Goal: Task Accomplishment & Management: Manage account settings

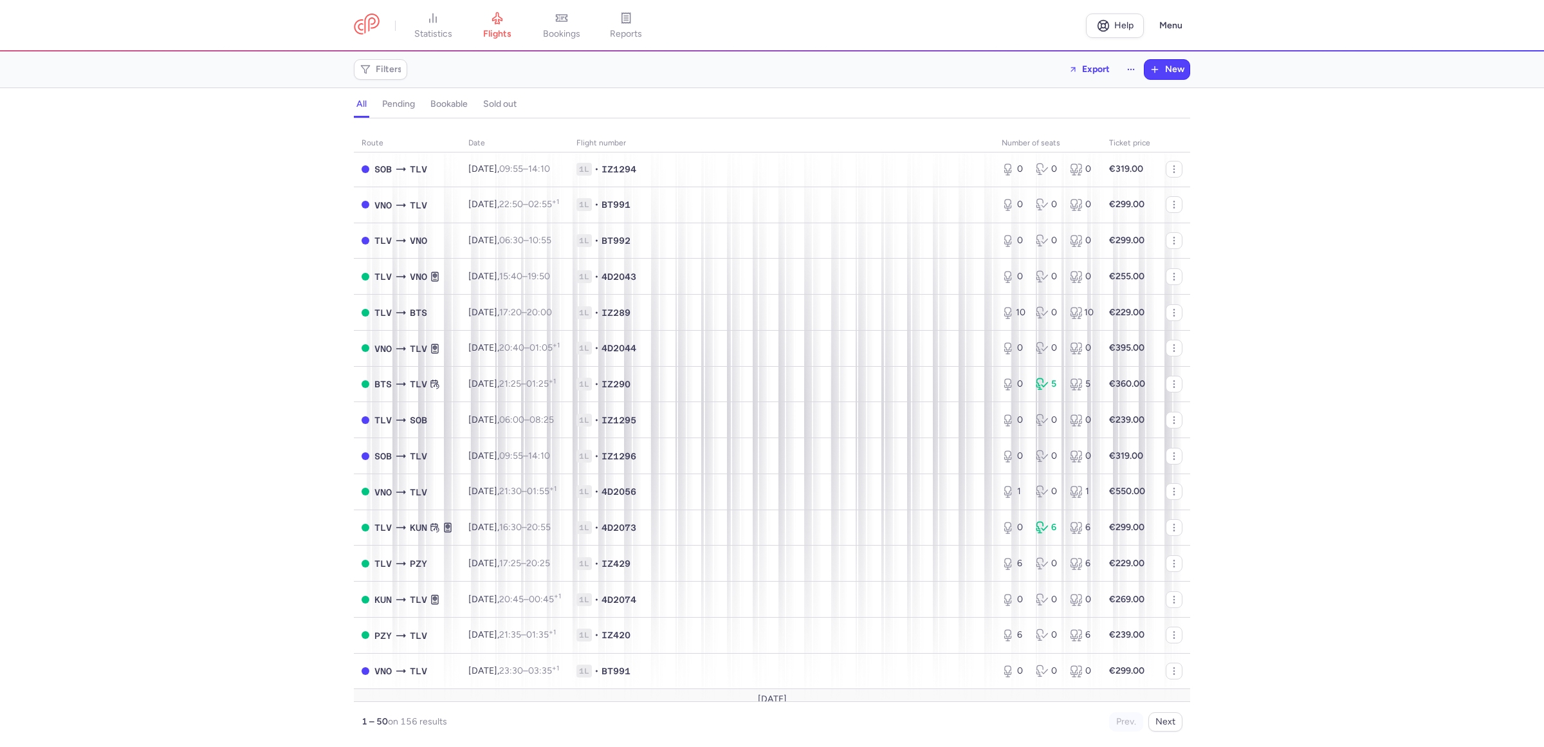
scroll to position [1295, 0]
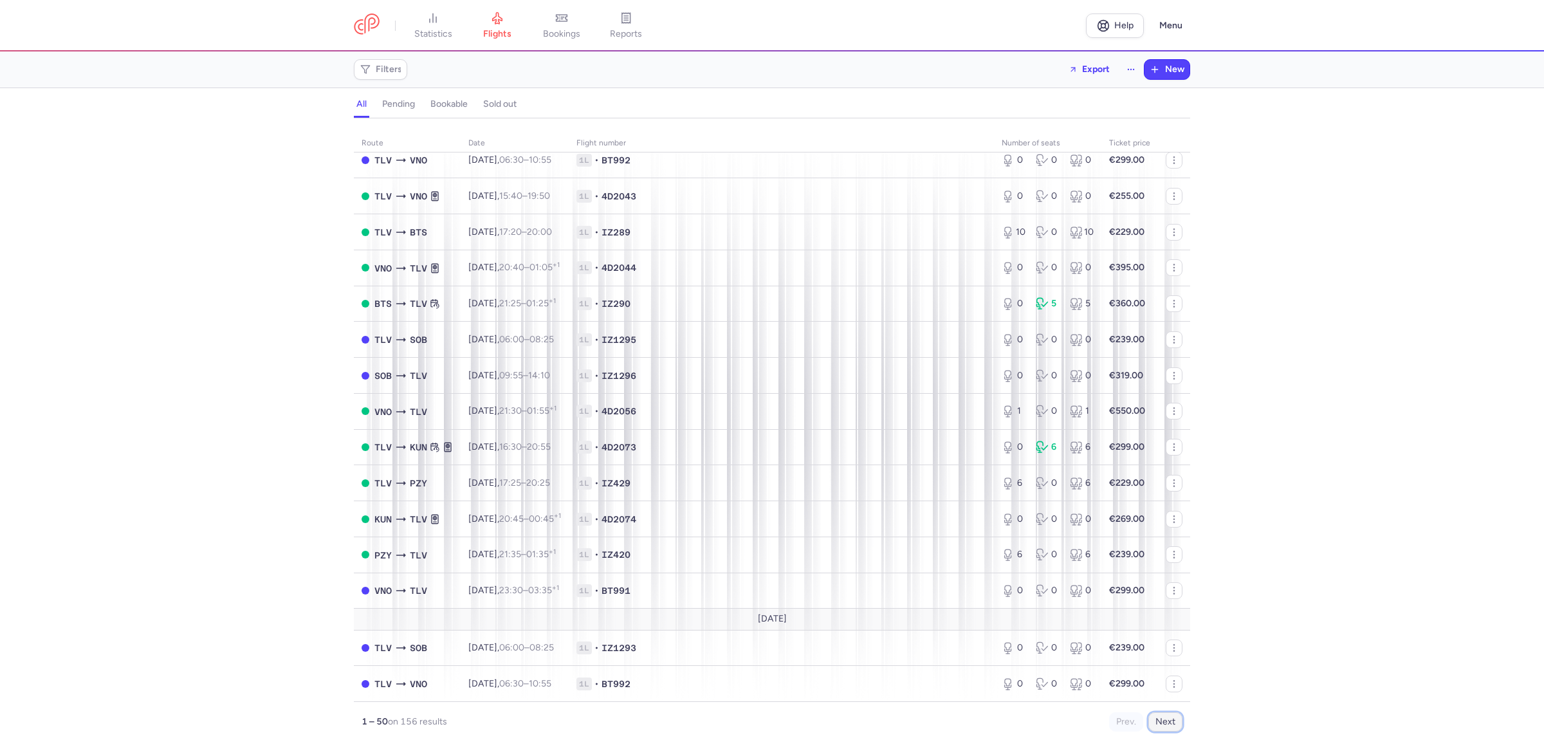
click at [1169, 724] on button "Next" at bounding box center [1166, 721] width 34 height 19
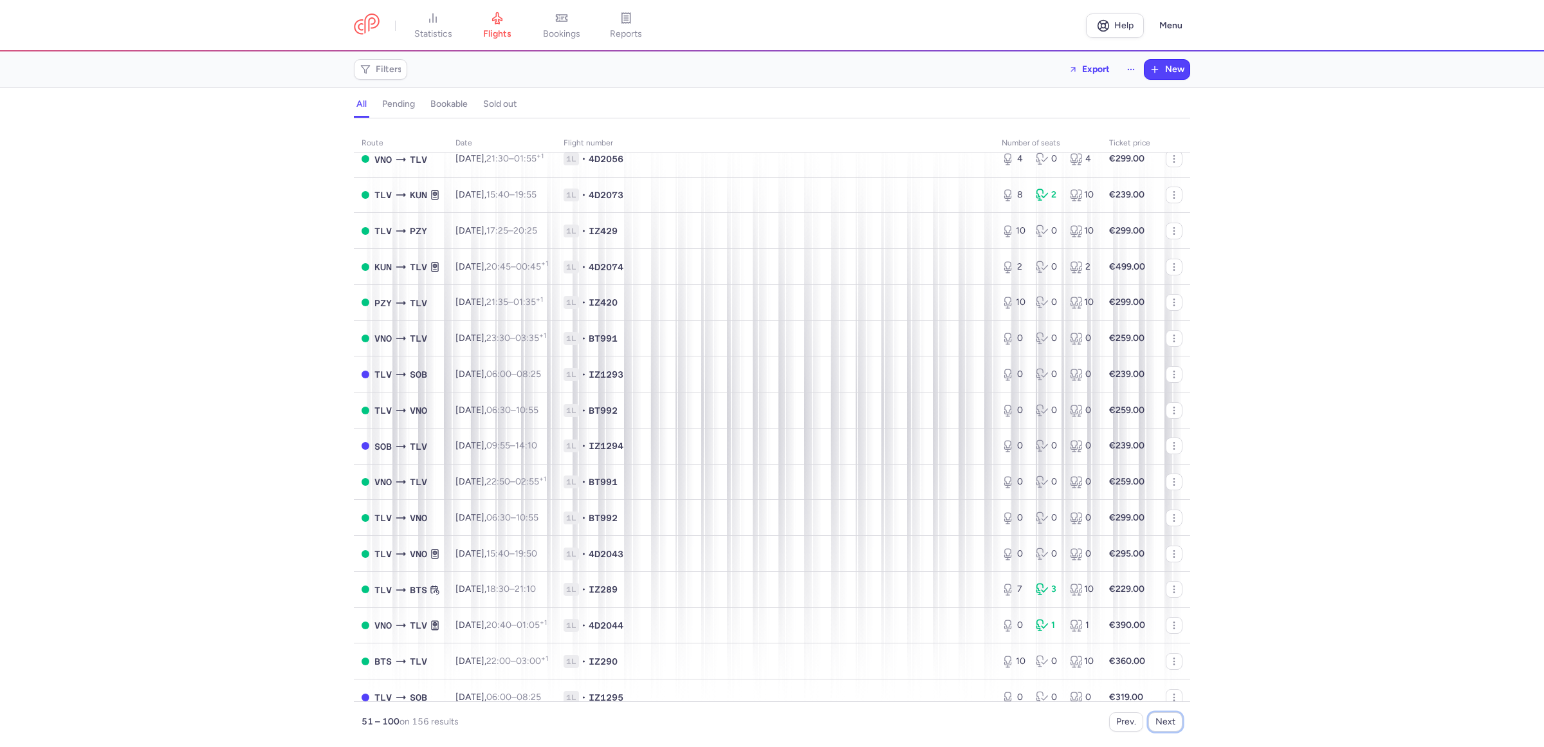
scroll to position [1274, 0]
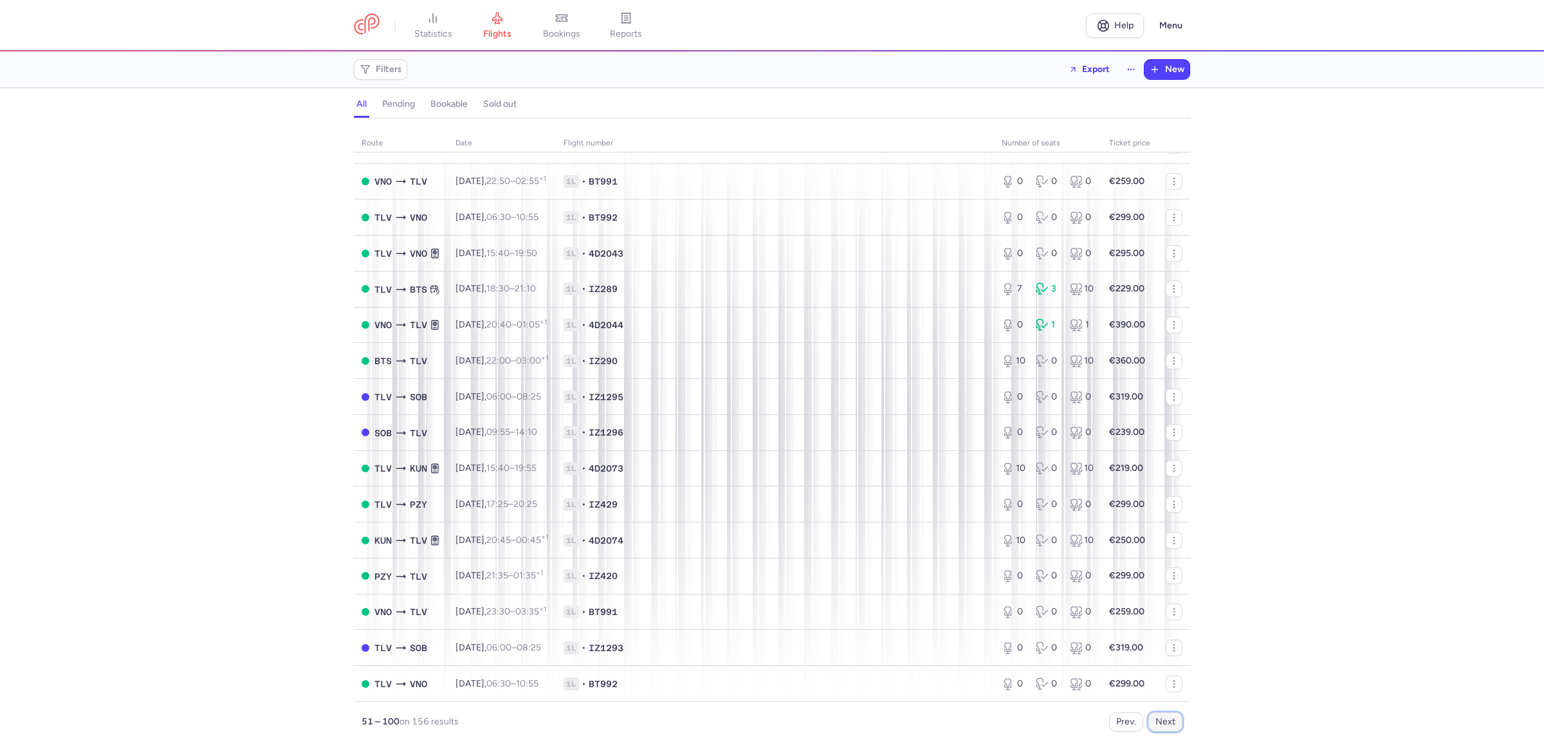
click at [1159, 723] on button "Next" at bounding box center [1166, 721] width 34 height 19
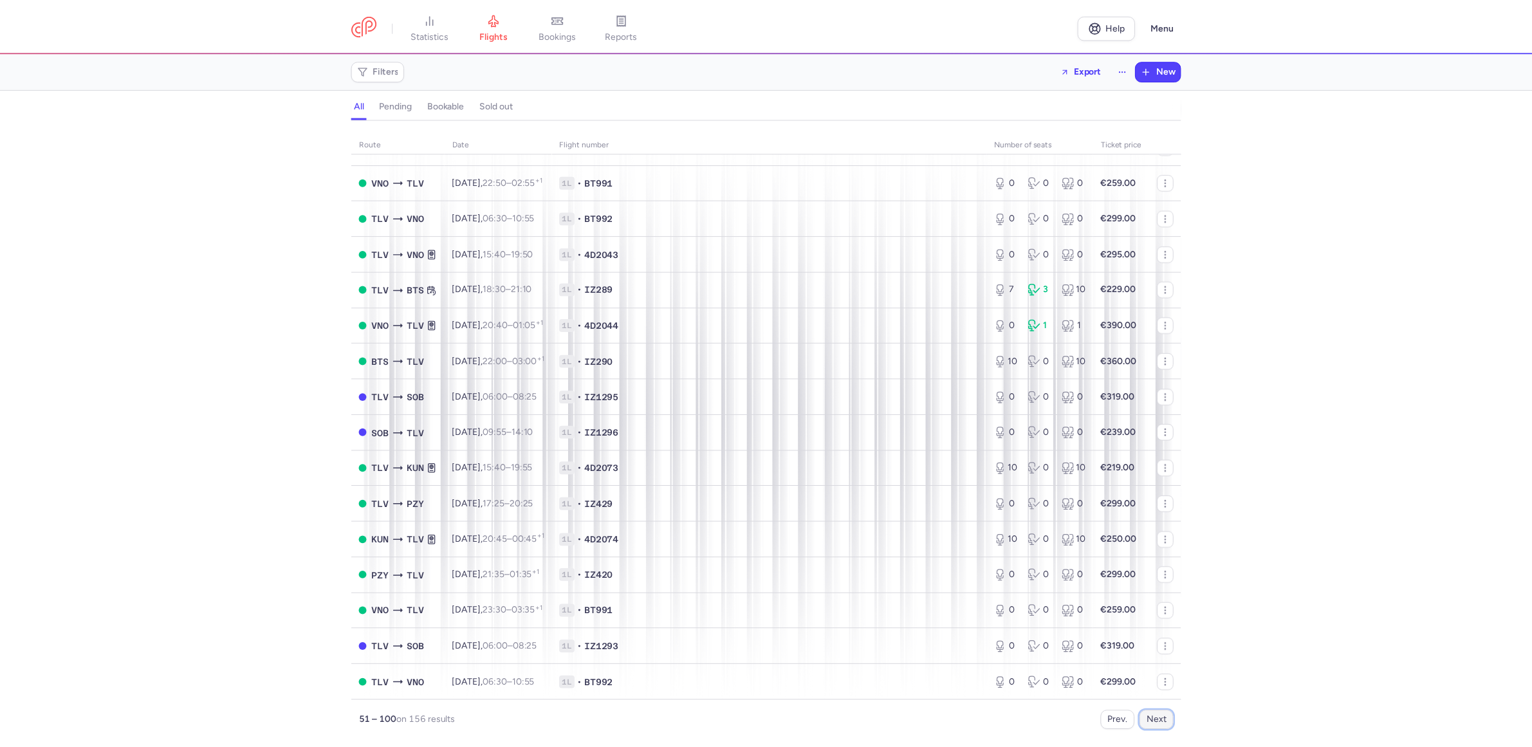
scroll to position [0, 0]
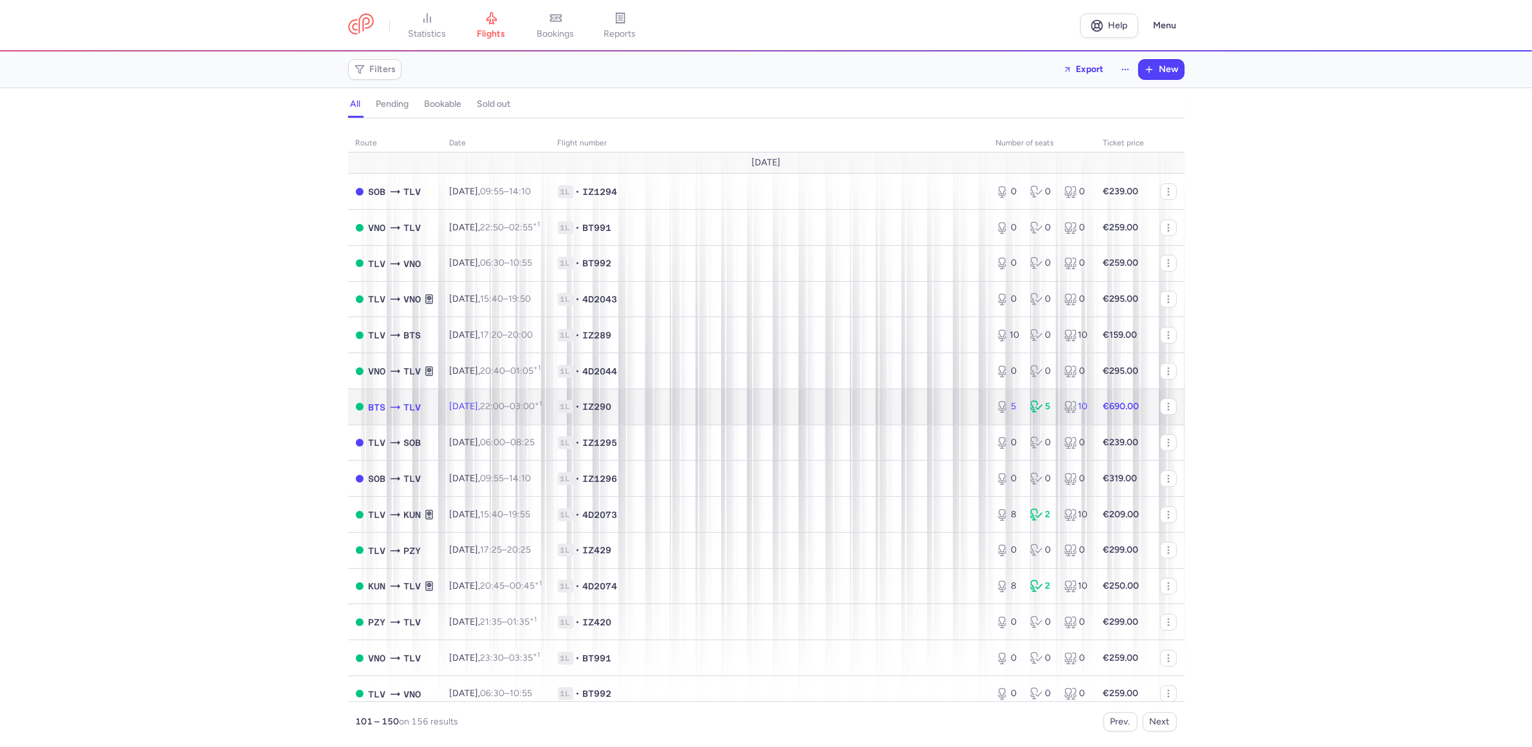
click at [808, 400] on td "1L • IZ290" at bounding box center [769, 407] width 438 height 36
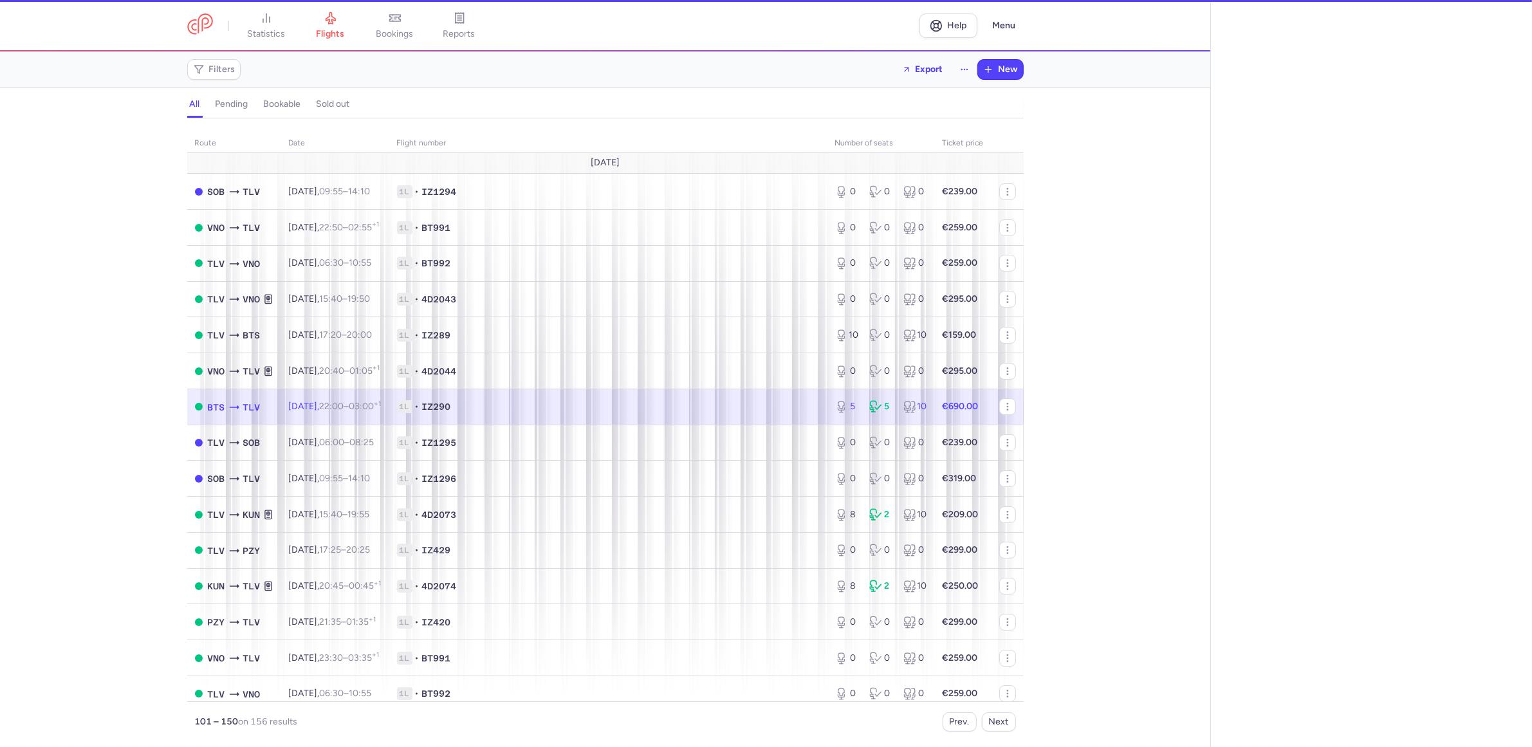
select select "days"
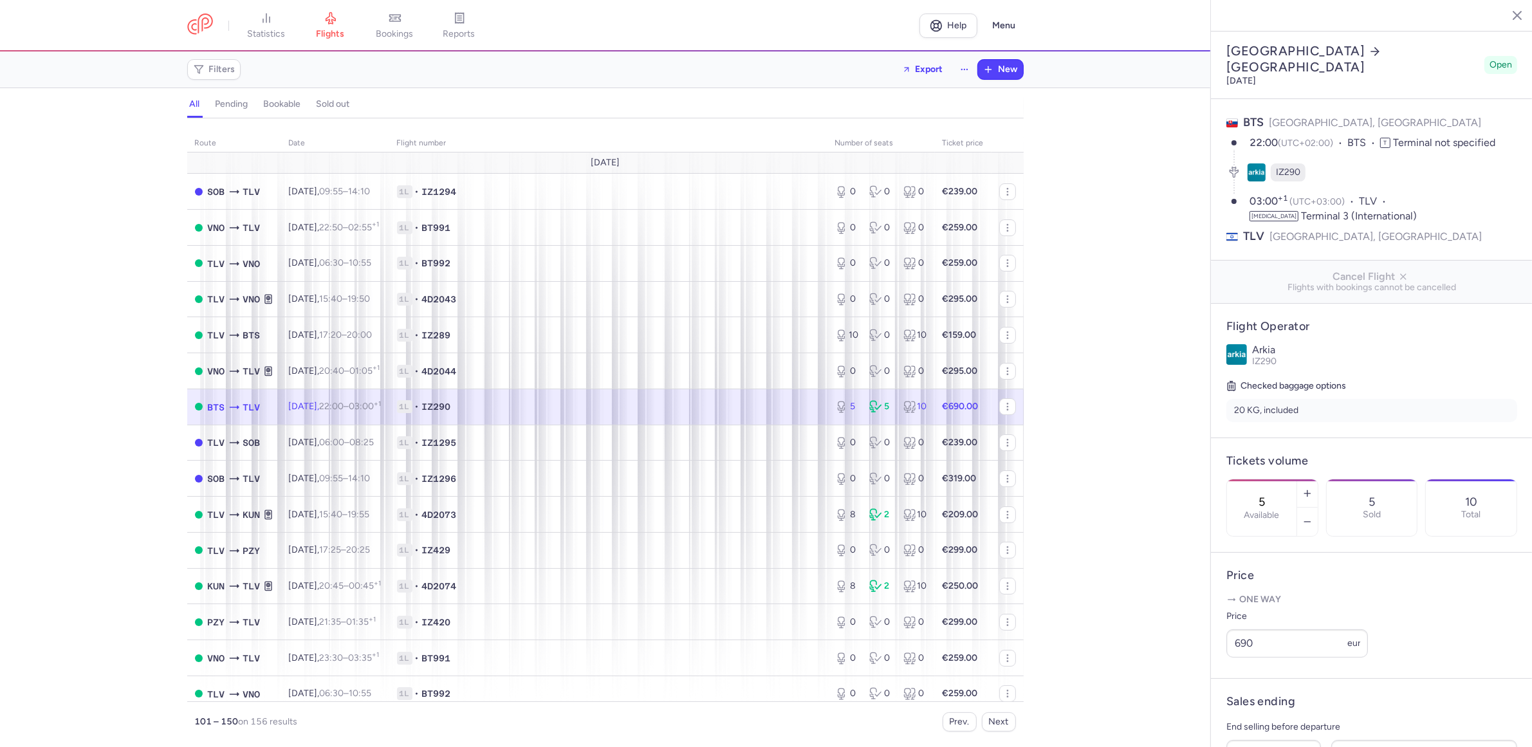
click at [1297, 479] on div "5 Available" at bounding box center [1261, 507] width 69 height 57
click at [1266, 725] on span "Save changes" at bounding box center [1269, 722] width 64 height 12
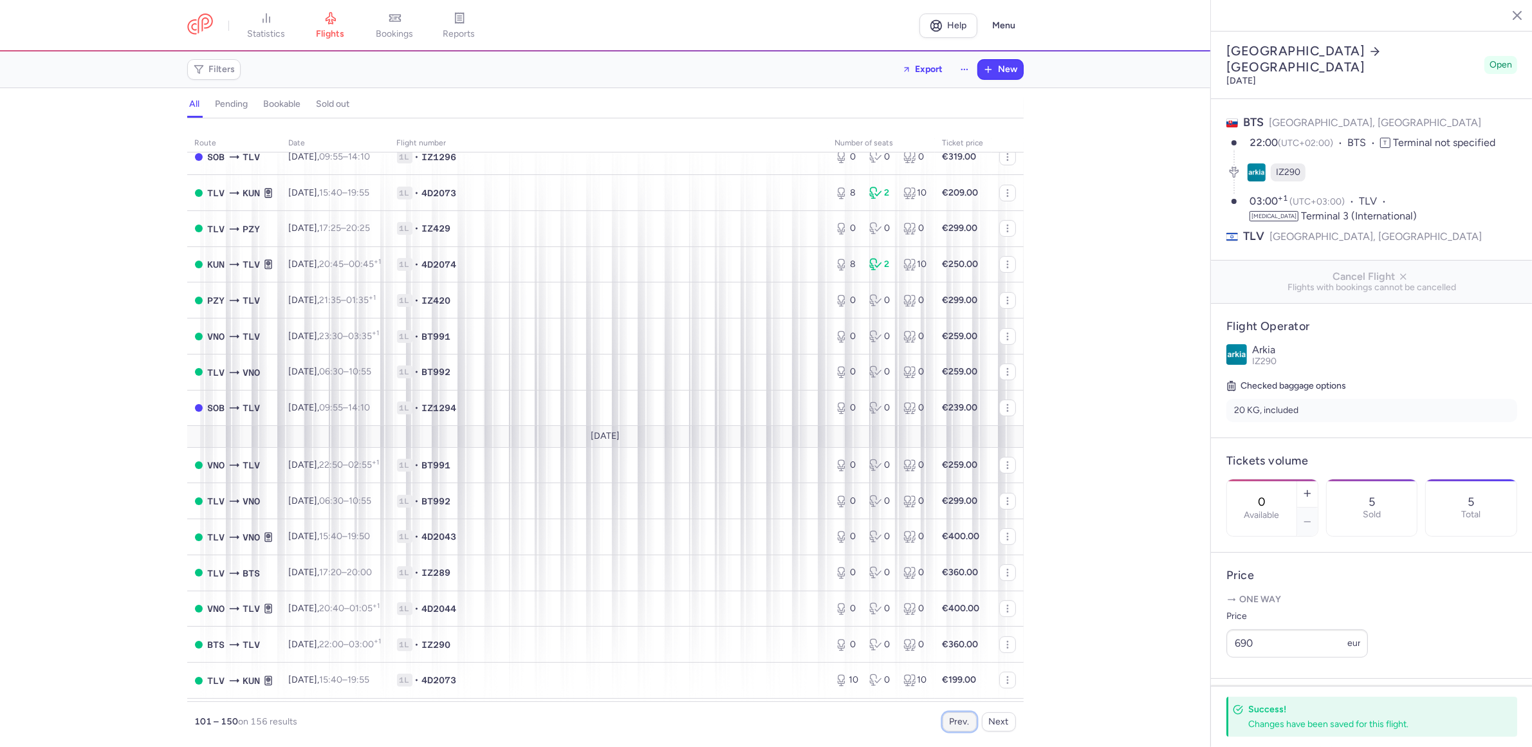
click at [954, 723] on button "Prev." at bounding box center [960, 721] width 34 height 19
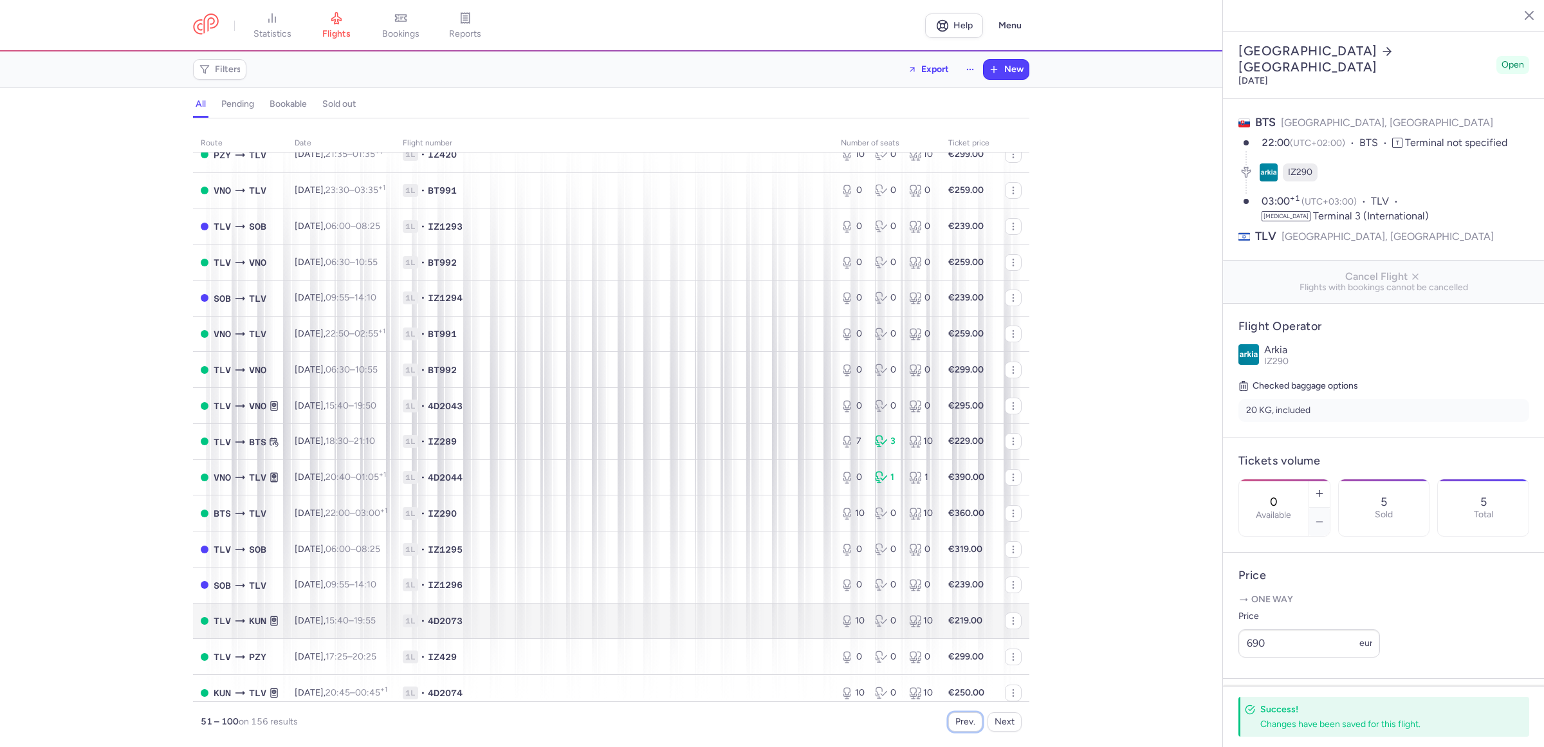
scroll to position [952, 0]
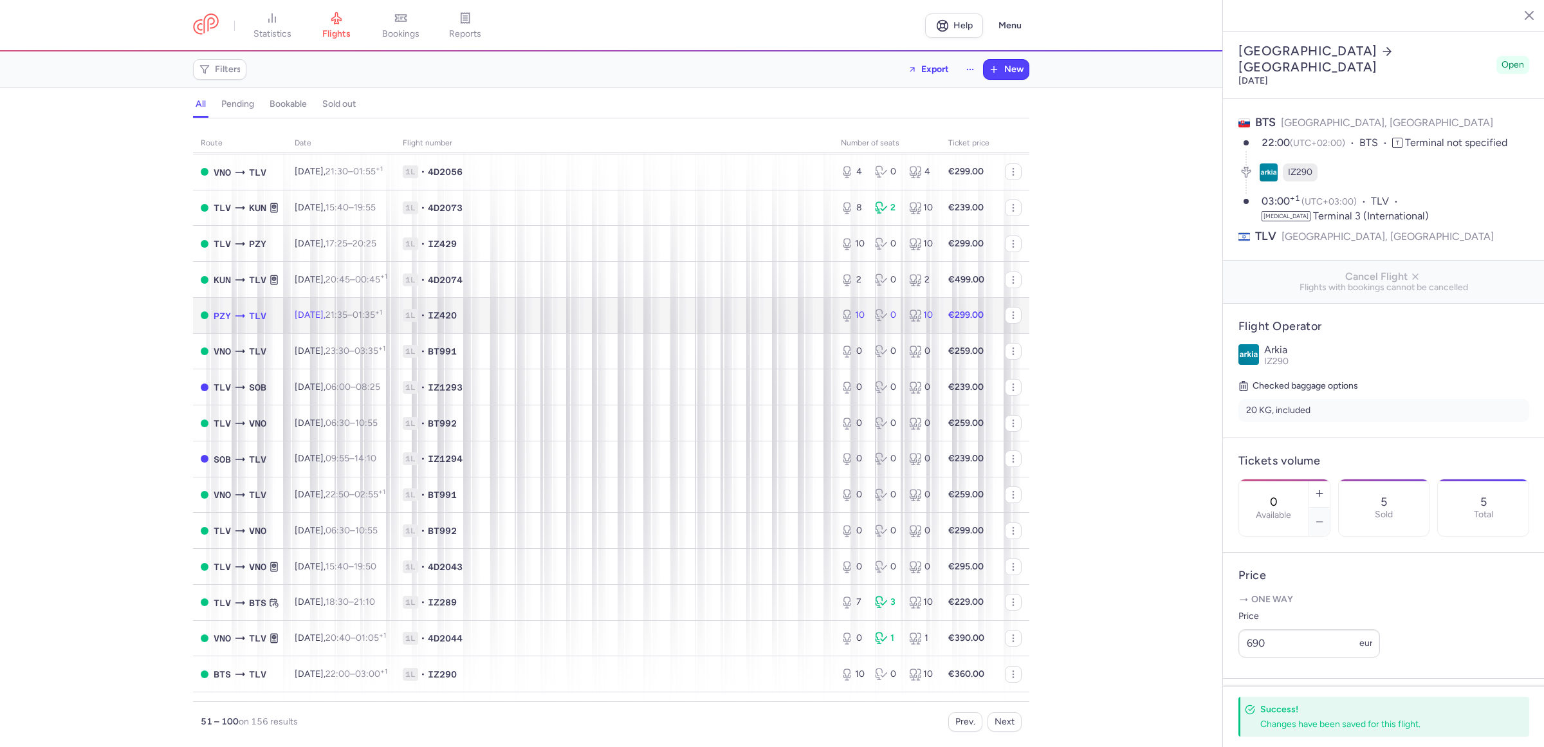
click at [622, 327] on td "1L • IZ420" at bounding box center [614, 315] width 438 height 36
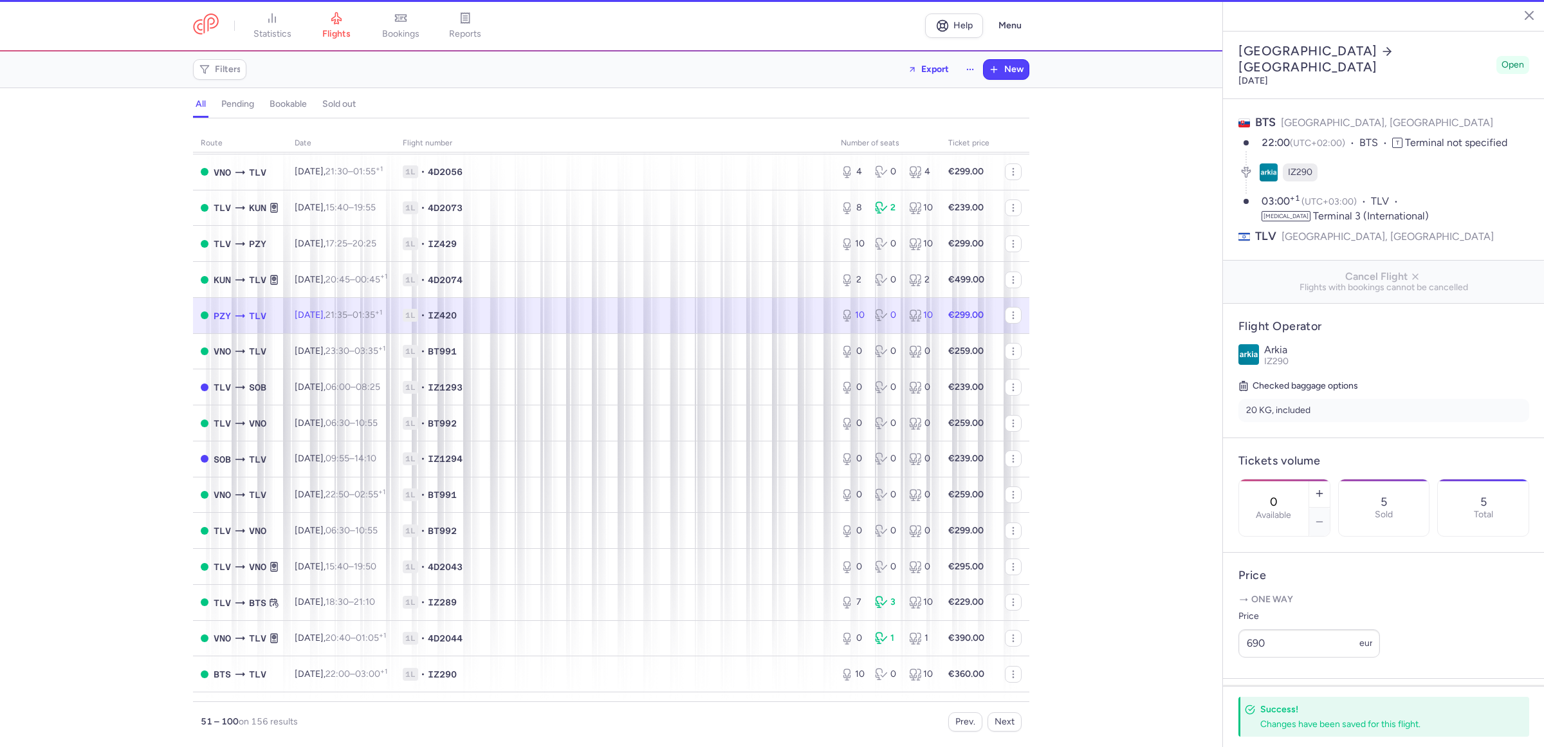
type input "10"
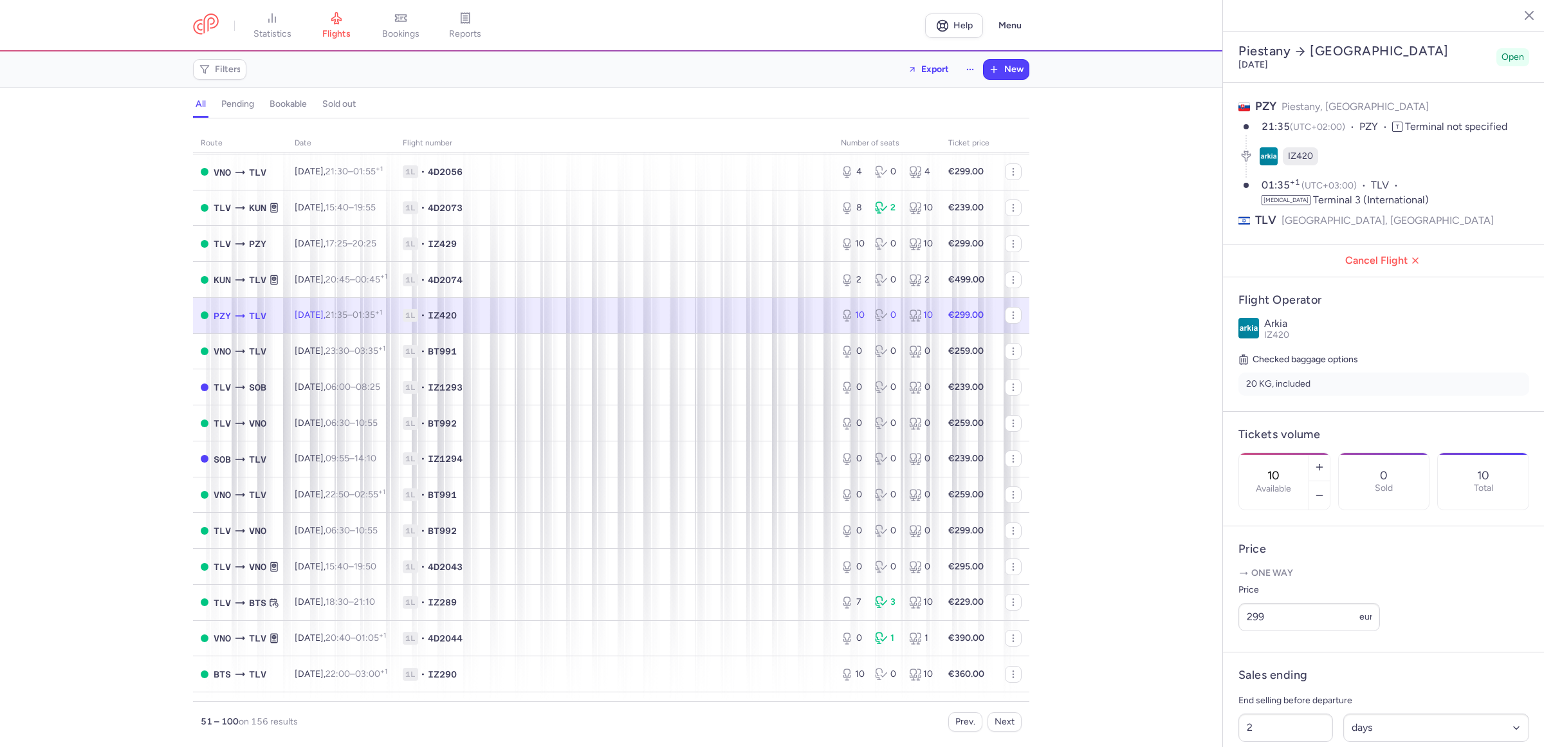
click at [1162, 391] on div "route date Flight number number of seats Ticket price [DATE] SOB TLV [DATE] 09:…" at bounding box center [611, 436] width 1223 height 621
click at [1281, 631] on input "299" at bounding box center [1310, 617] width 142 height 28
type input "600"
click at [1294, 732] on button "Save changes" at bounding box center [1282, 722] width 86 height 28
